Goal: Transaction & Acquisition: Download file/media

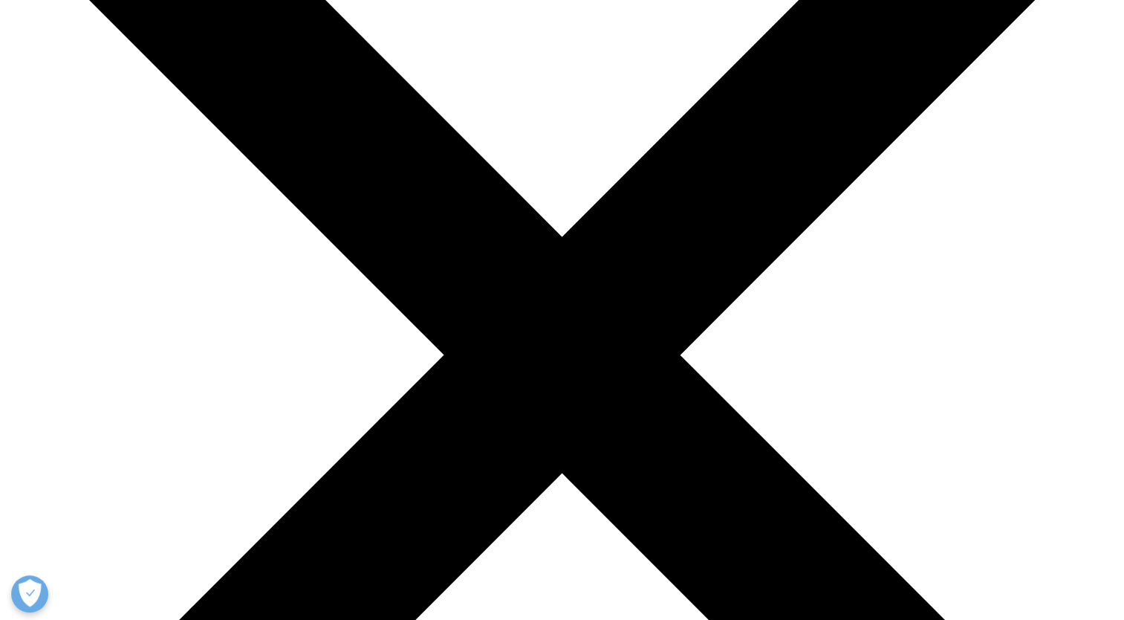
scroll to position [597, 877]
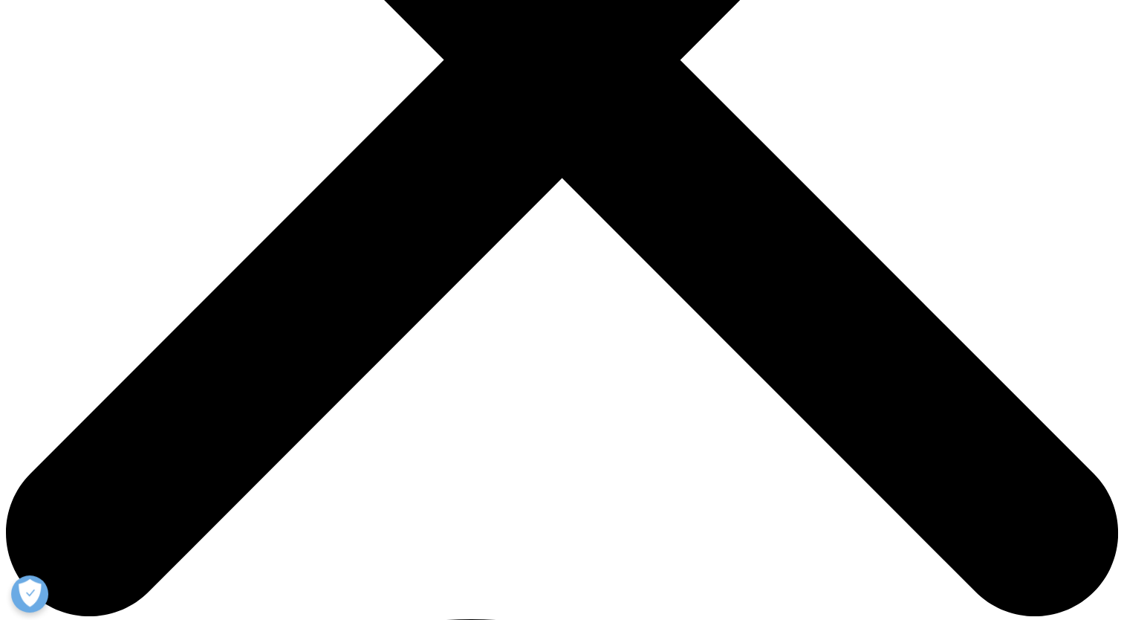
scroll to position [520, 0]
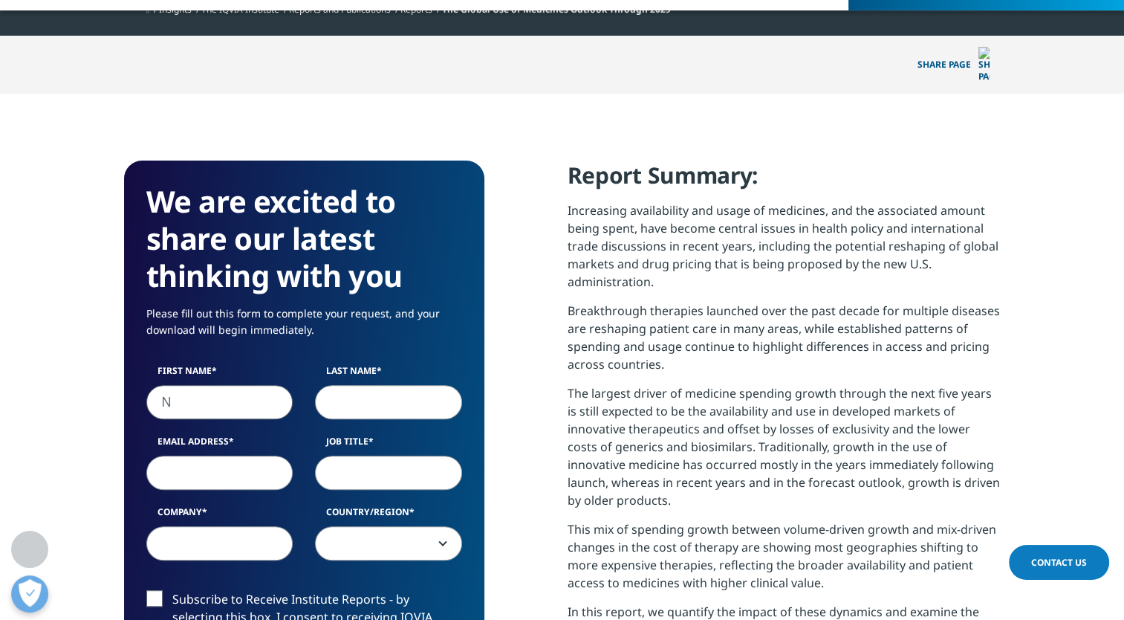
scroll to position [869, 877]
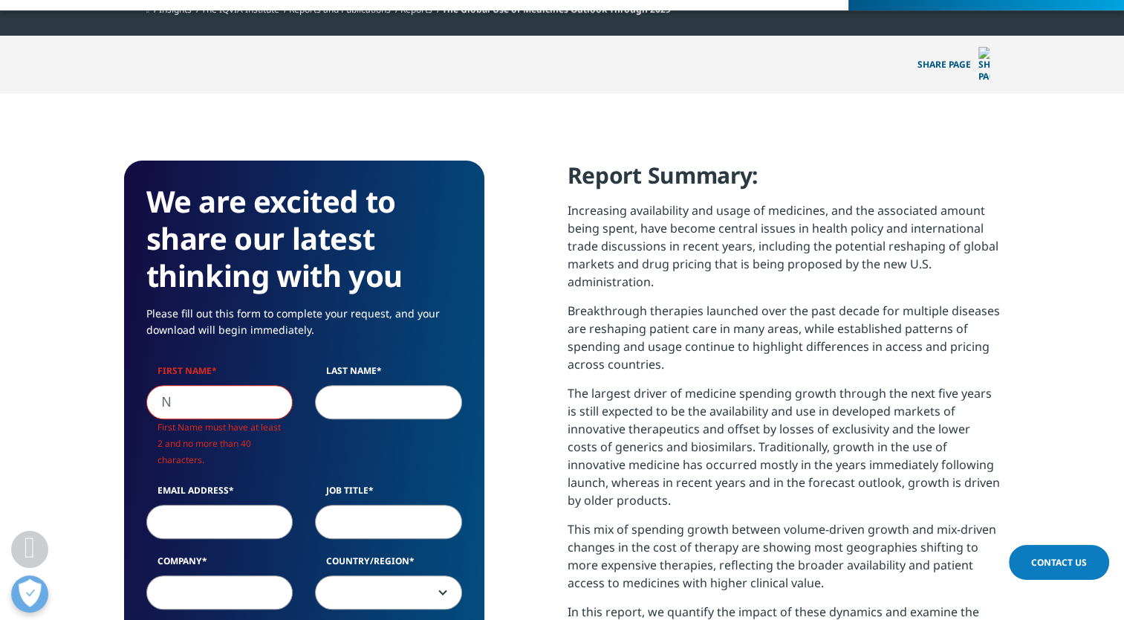
click at [196, 385] on input "N" at bounding box center [219, 402] width 147 height 34
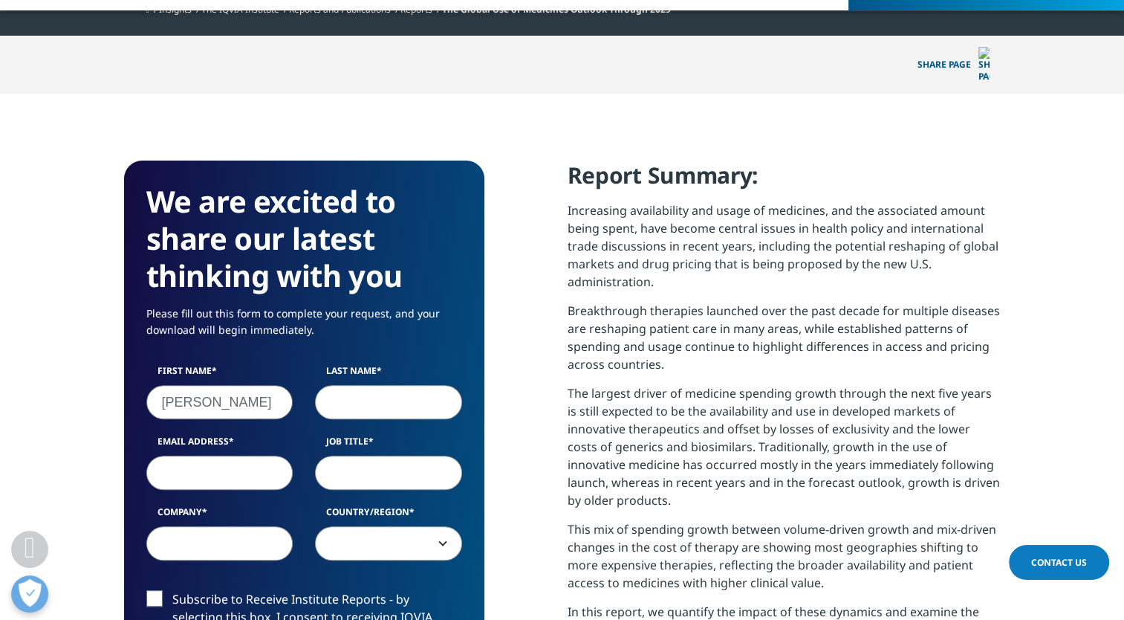
type input "Nilay"
type input "Shah"
type input "nilayshah127@gmail.com"
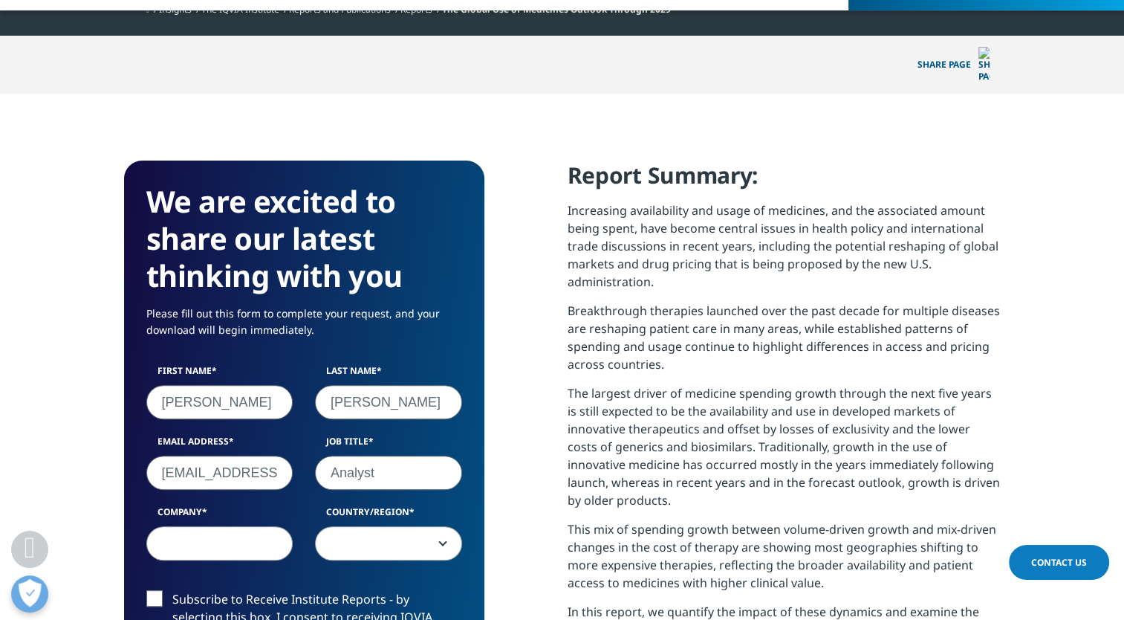
type input "Analyst"
type input "HK"
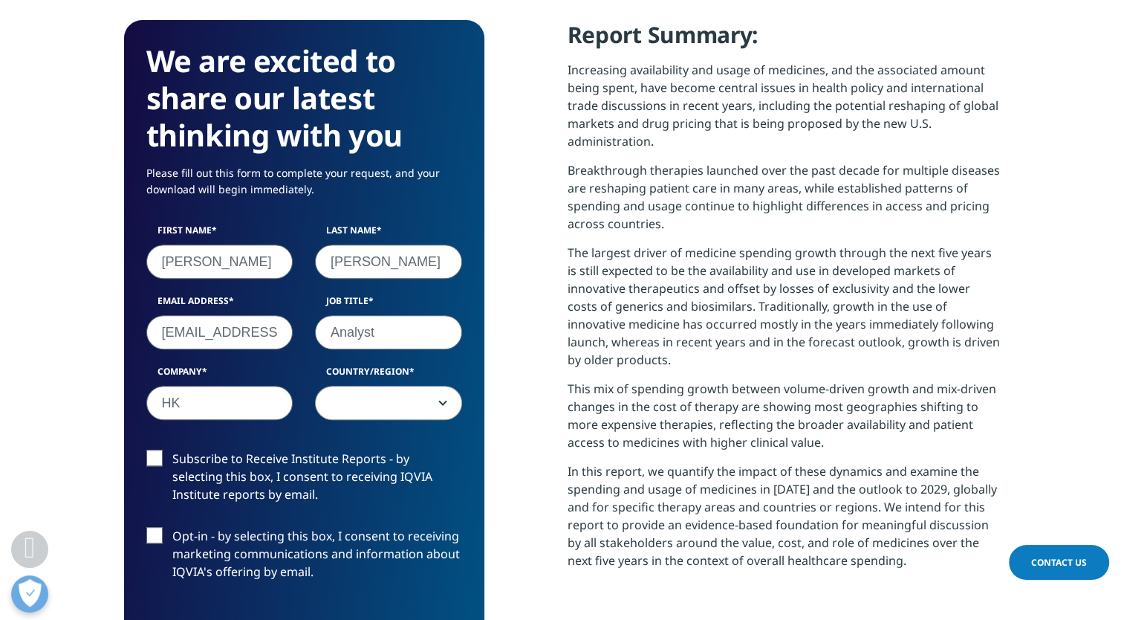
scroll to position [743, 0]
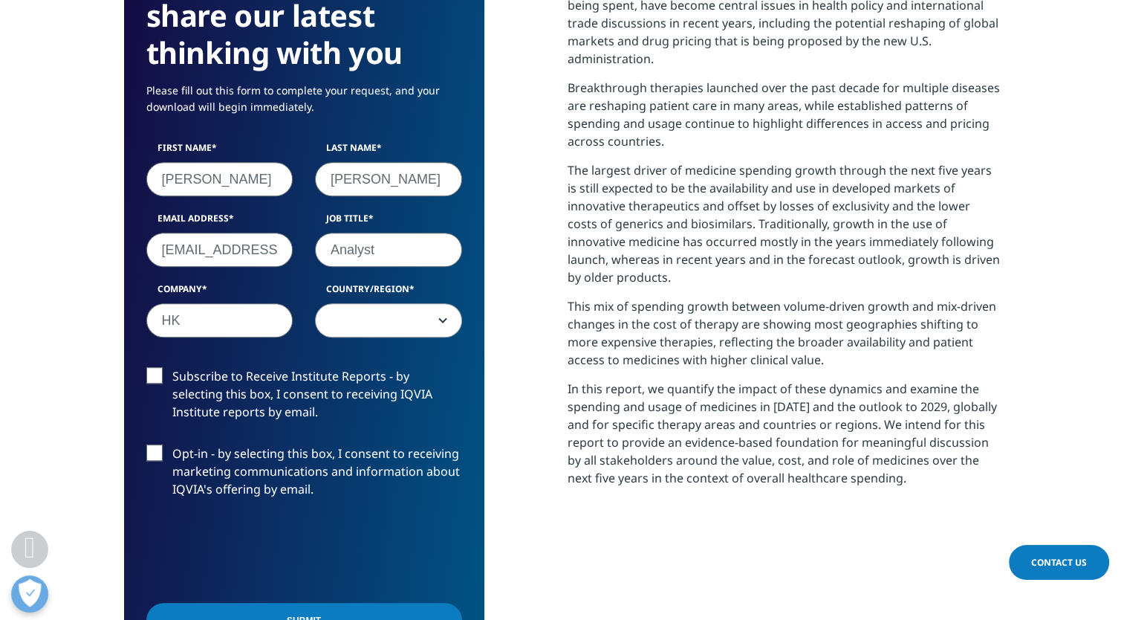
click at [363, 316] on div "First Name Nilay Last Name Shah Email Address nilayshah127@gmail.com Job Title …" at bounding box center [304, 247] width 338 height 212
click at [371, 307] on span at bounding box center [389, 321] width 146 height 34
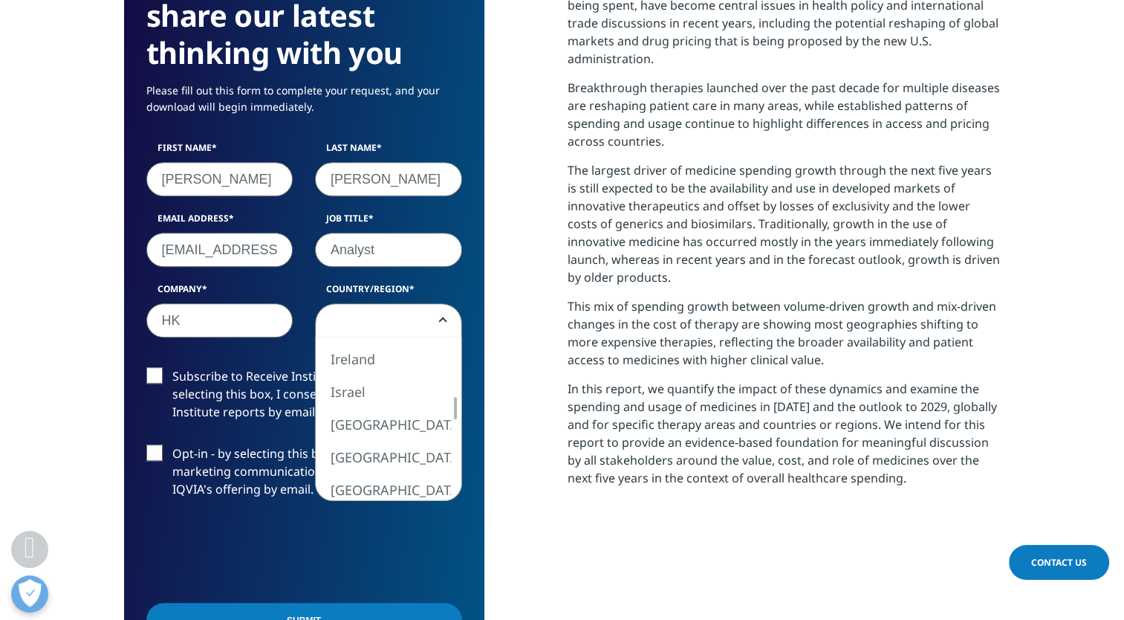
select select "India"
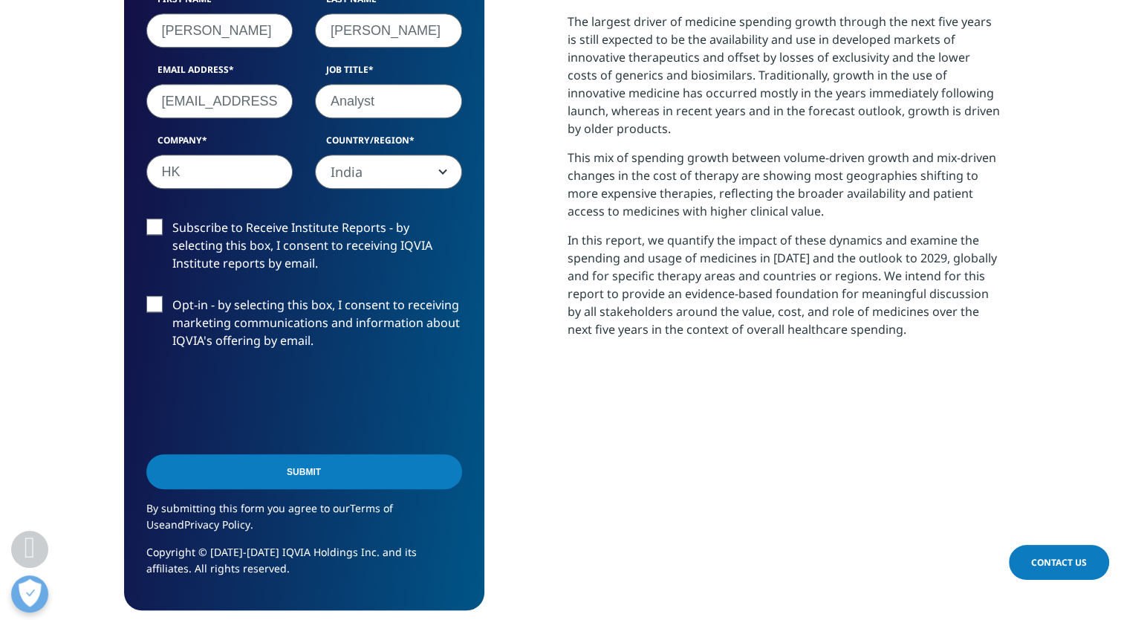
click at [299, 456] on input "Submit" at bounding box center [304, 471] width 316 height 35
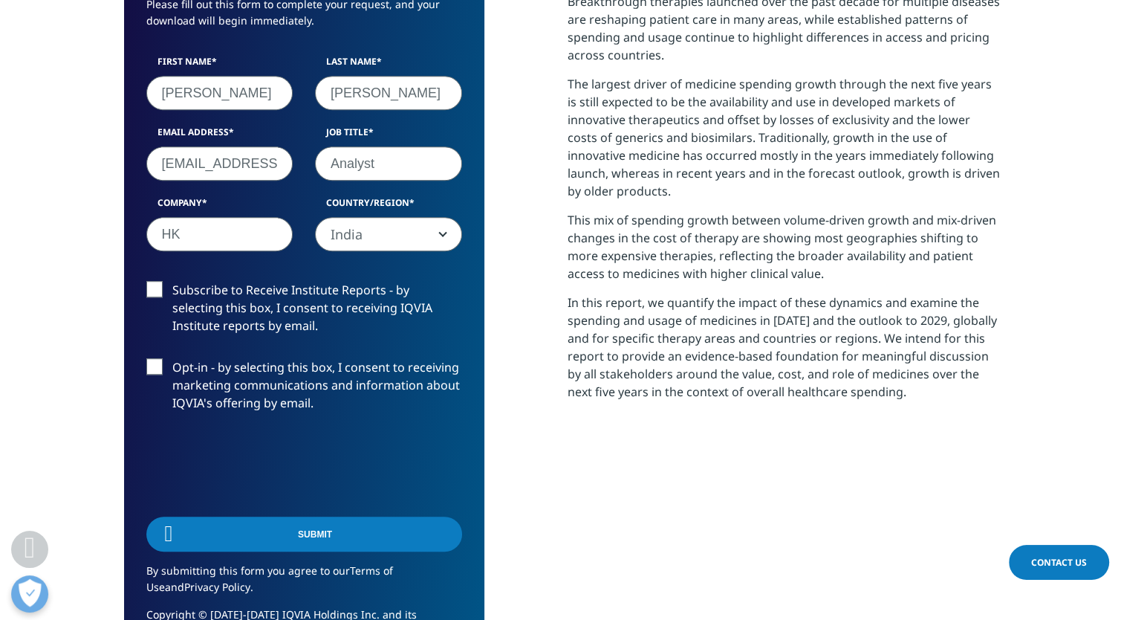
scroll to position [7, 7]
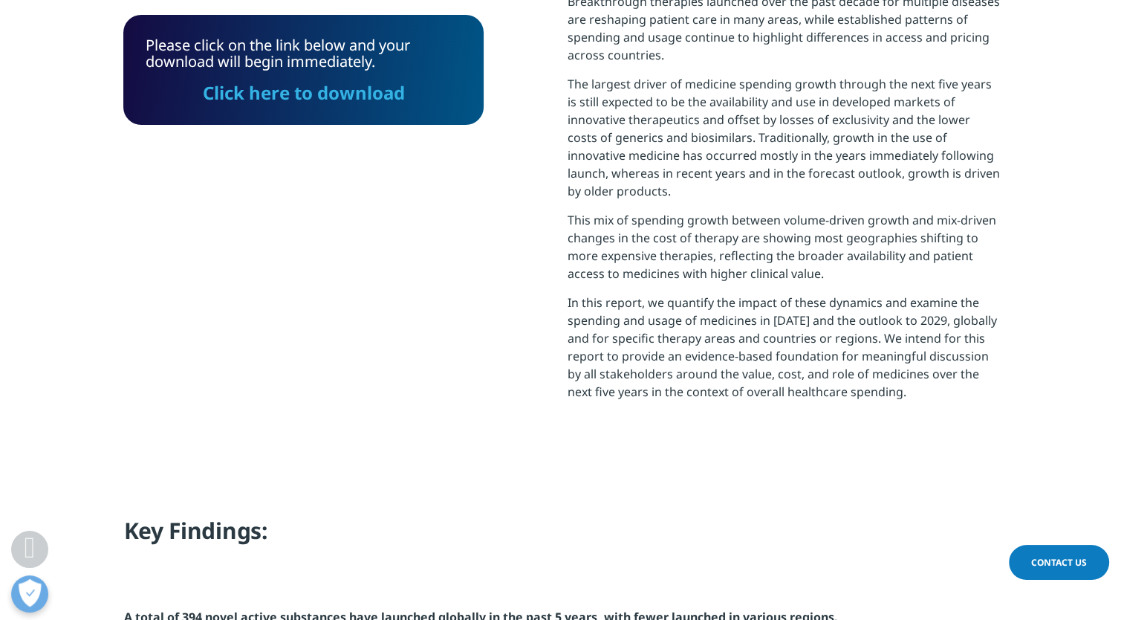
click at [398, 99] on link "Click here to download" at bounding box center [304, 92] width 202 height 25
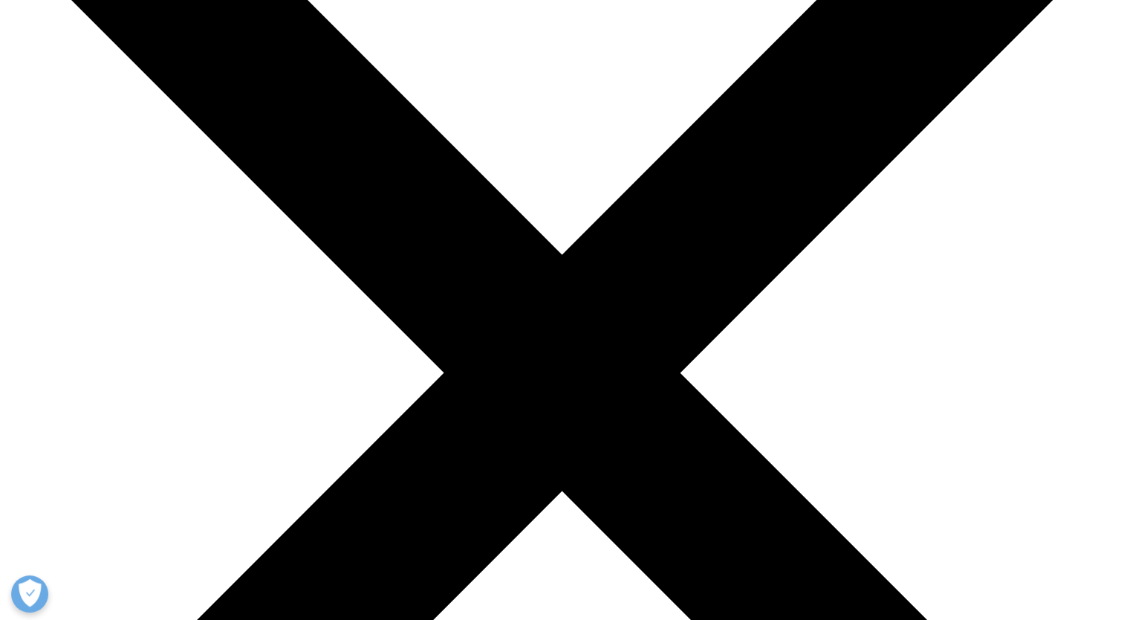
scroll to position [223, 0]
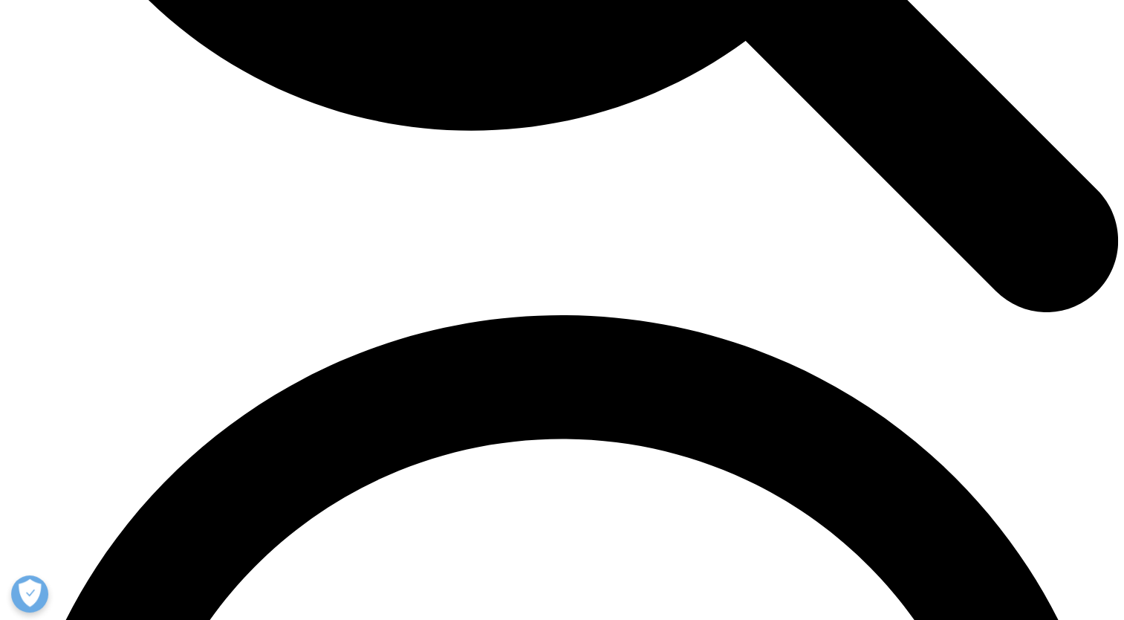
scroll to position [1908, 0]
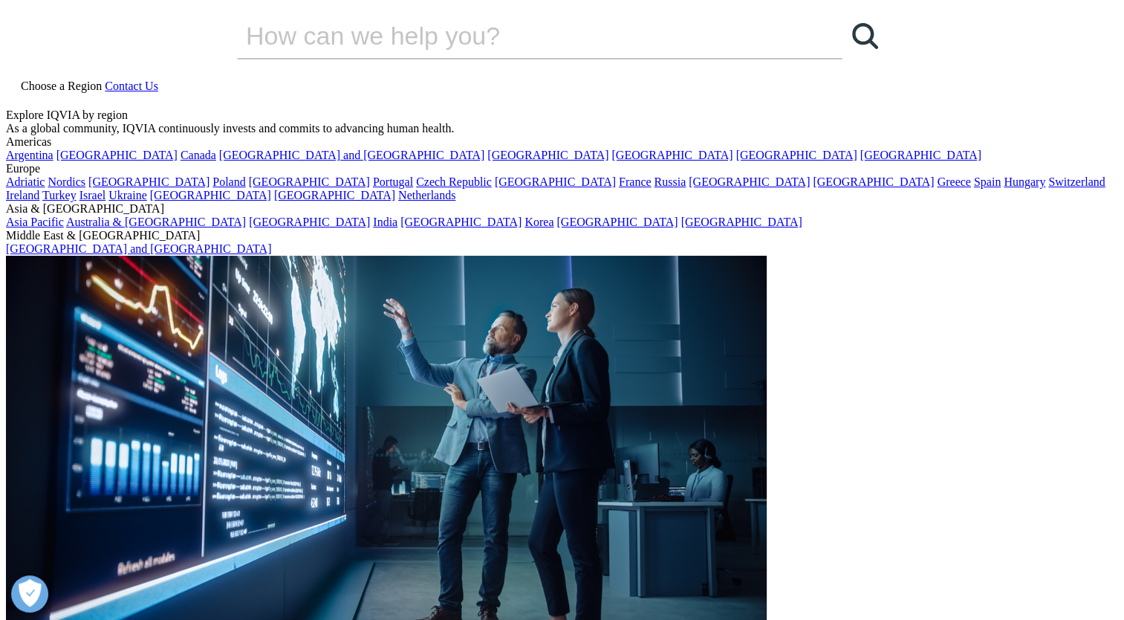
scroll to position [74, 0]
